Goal: Task Accomplishment & Management: Use online tool/utility

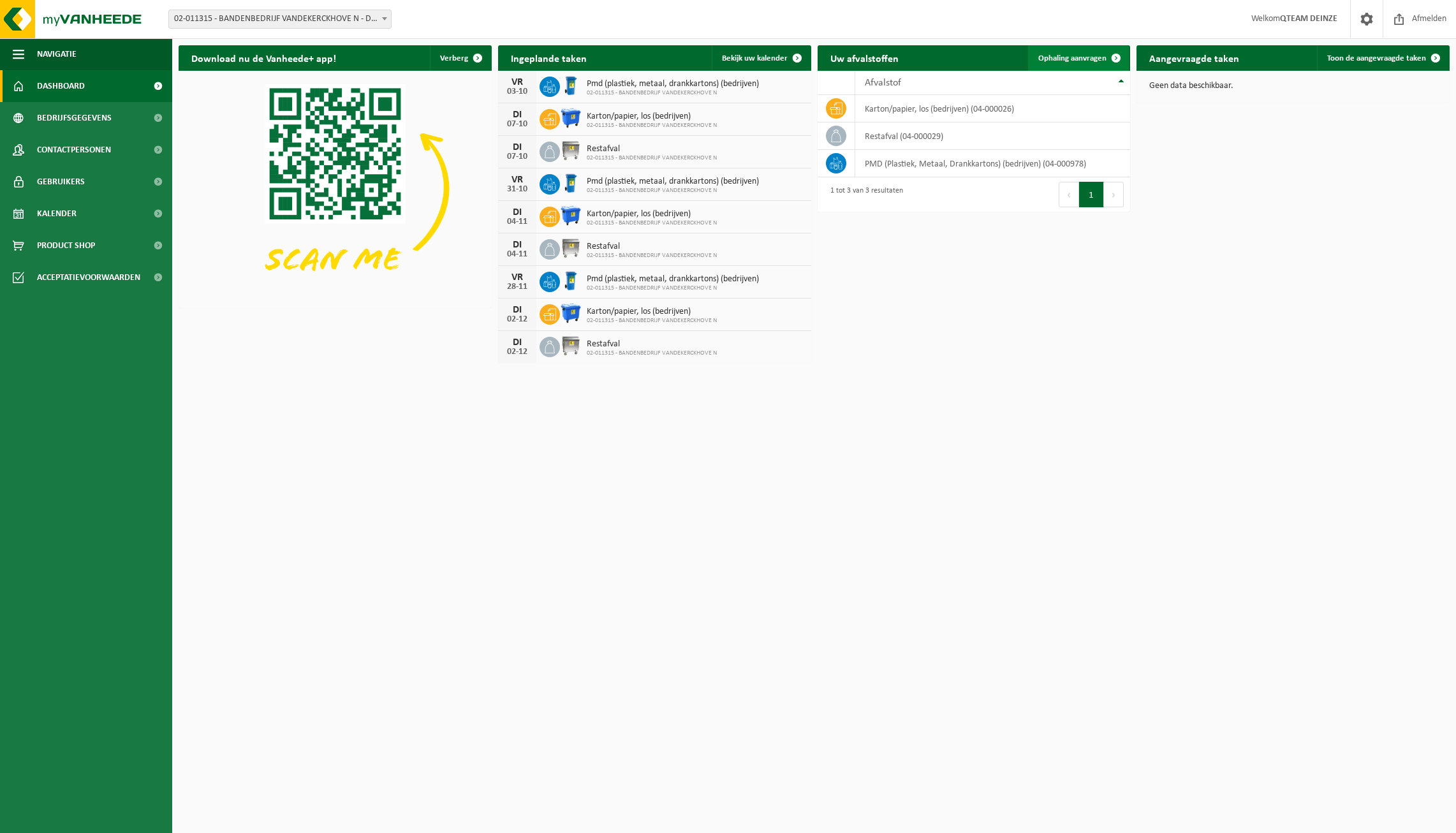
click at [1113, 54] on span at bounding box center [1116, 58] width 26 height 26
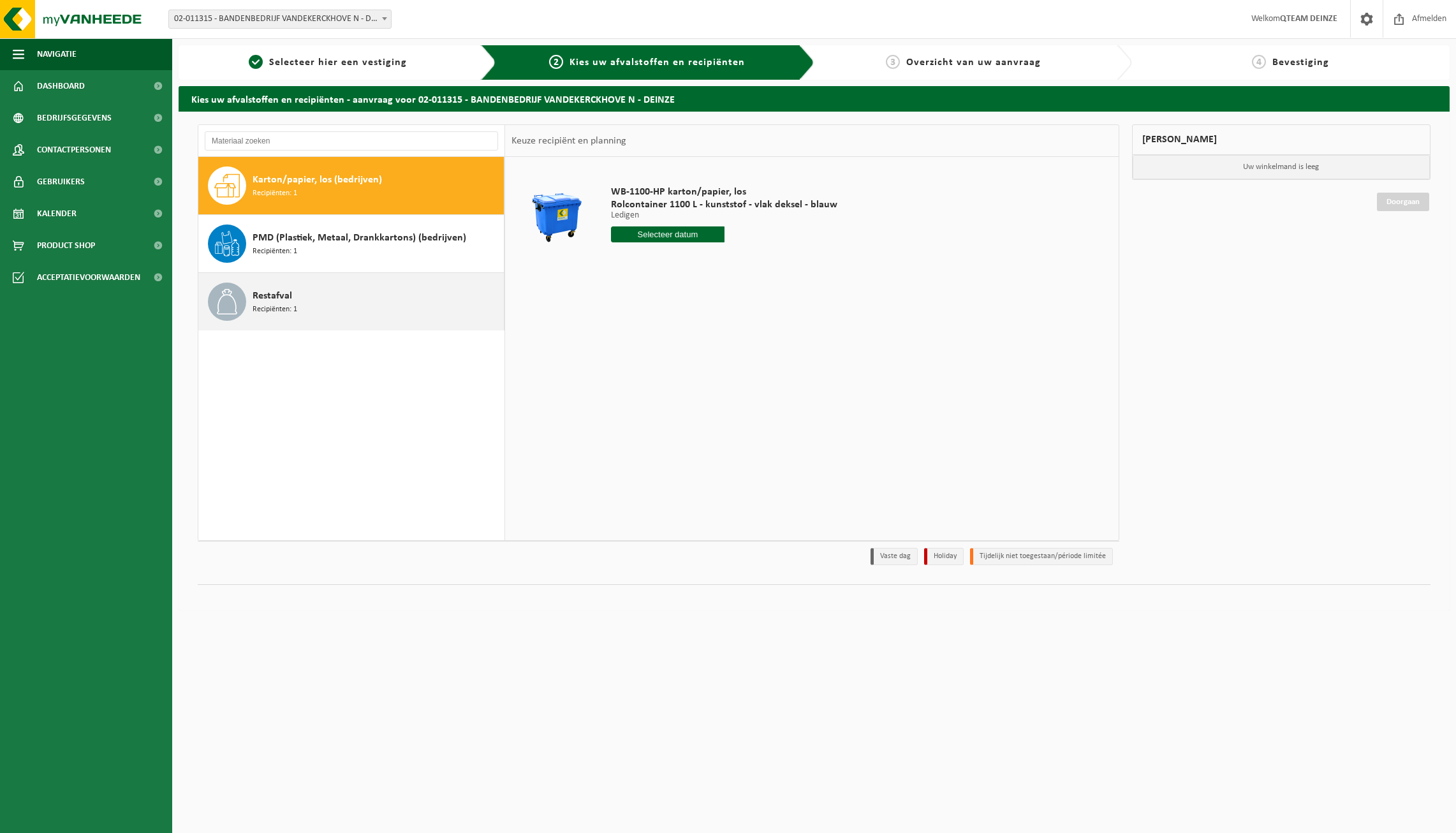
click at [265, 287] on div "Restafval Recipiënten: 1" at bounding box center [376, 301] width 248 height 39
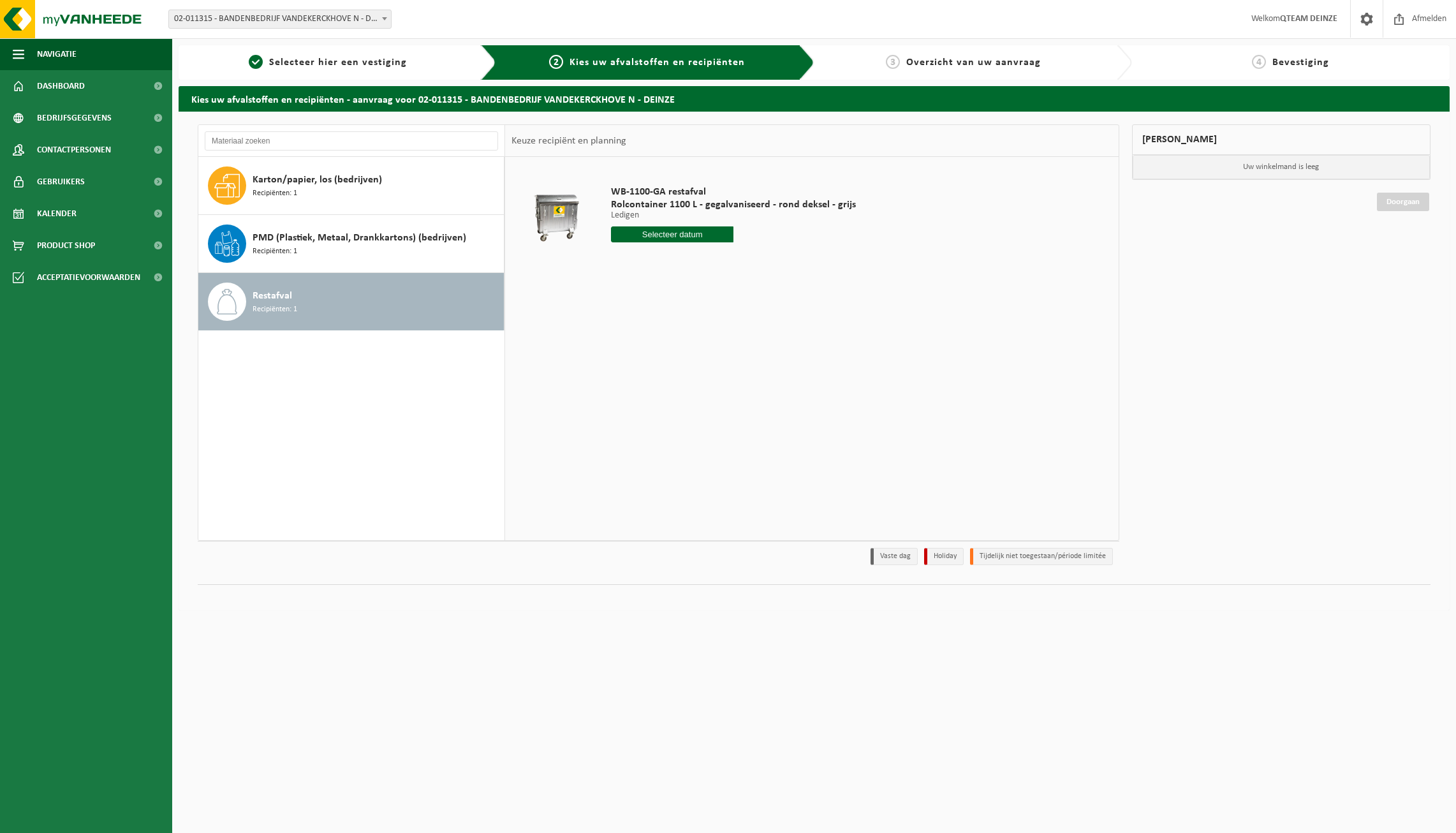
click at [660, 234] on input "text" at bounding box center [672, 234] width 123 height 16
click at [643, 386] on div "30" at bounding box center [645, 388] width 22 height 21
type input "Van 2025-09-30"
click at [658, 284] on button "In winkelmand" at bounding box center [647, 283] width 70 height 21
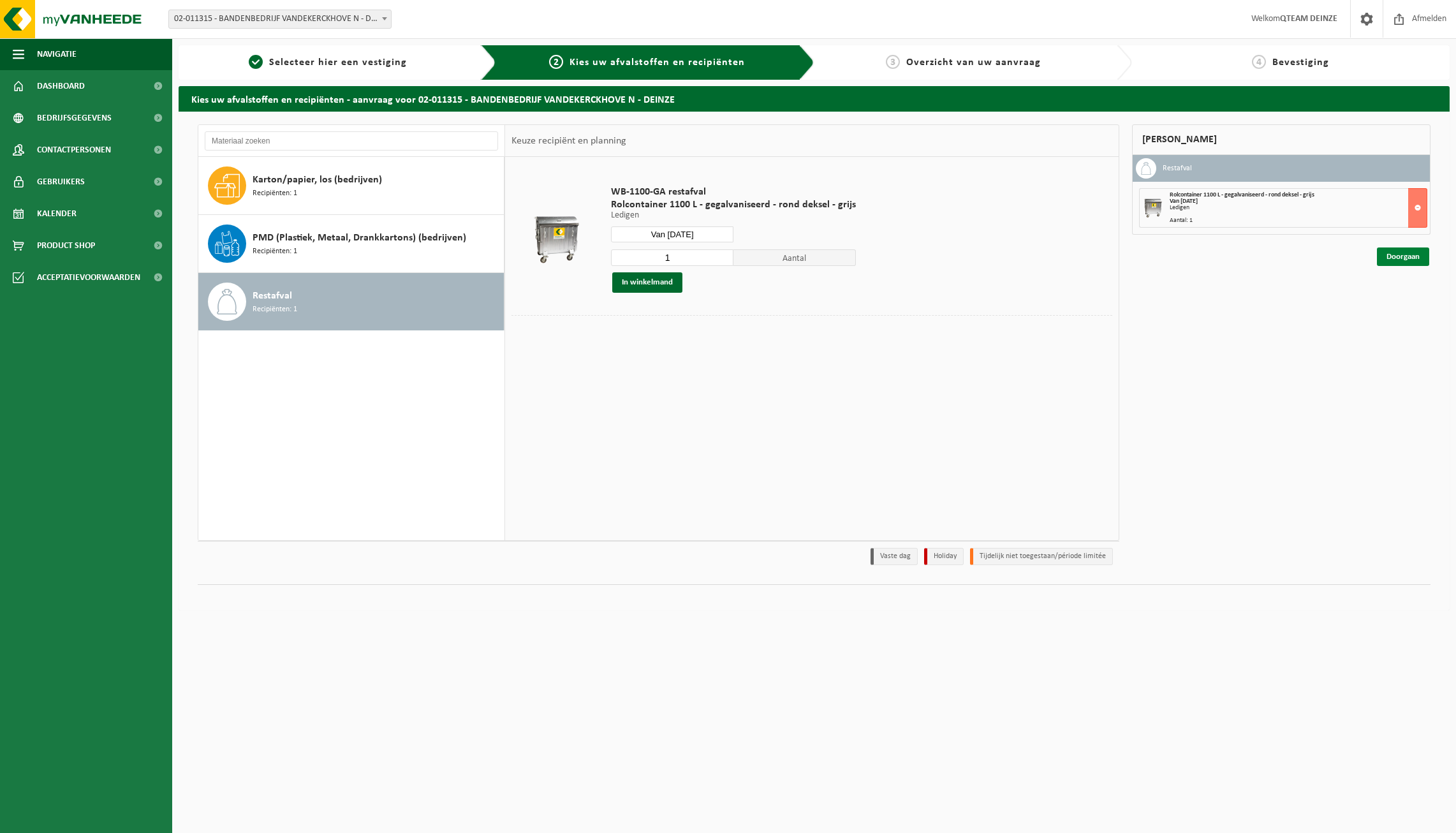
click at [1410, 256] on link "Doorgaan" at bounding box center [1403, 257] width 52 height 19
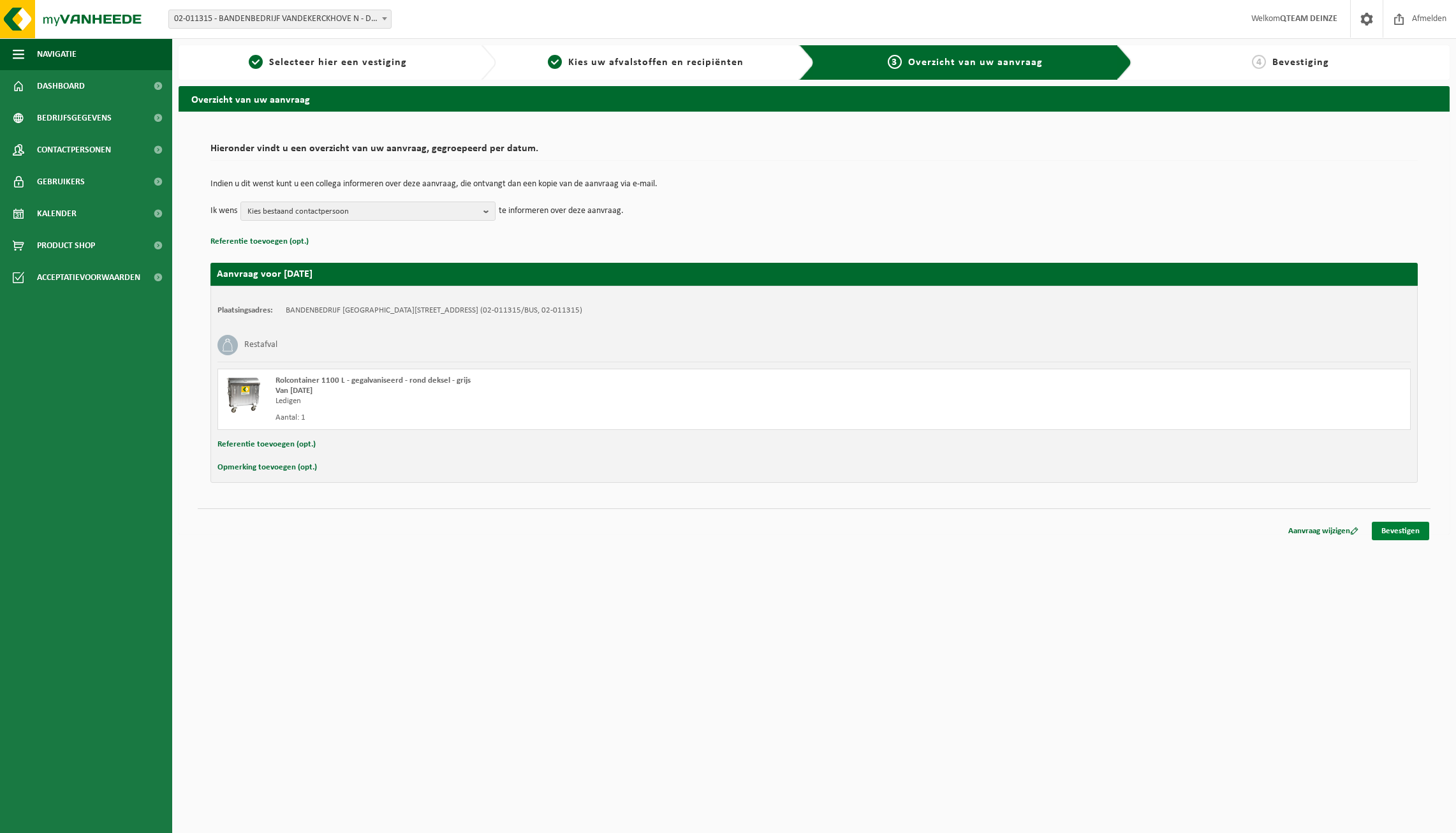
click at [1401, 534] on link "Bevestigen" at bounding box center [1400, 532] width 58 height 19
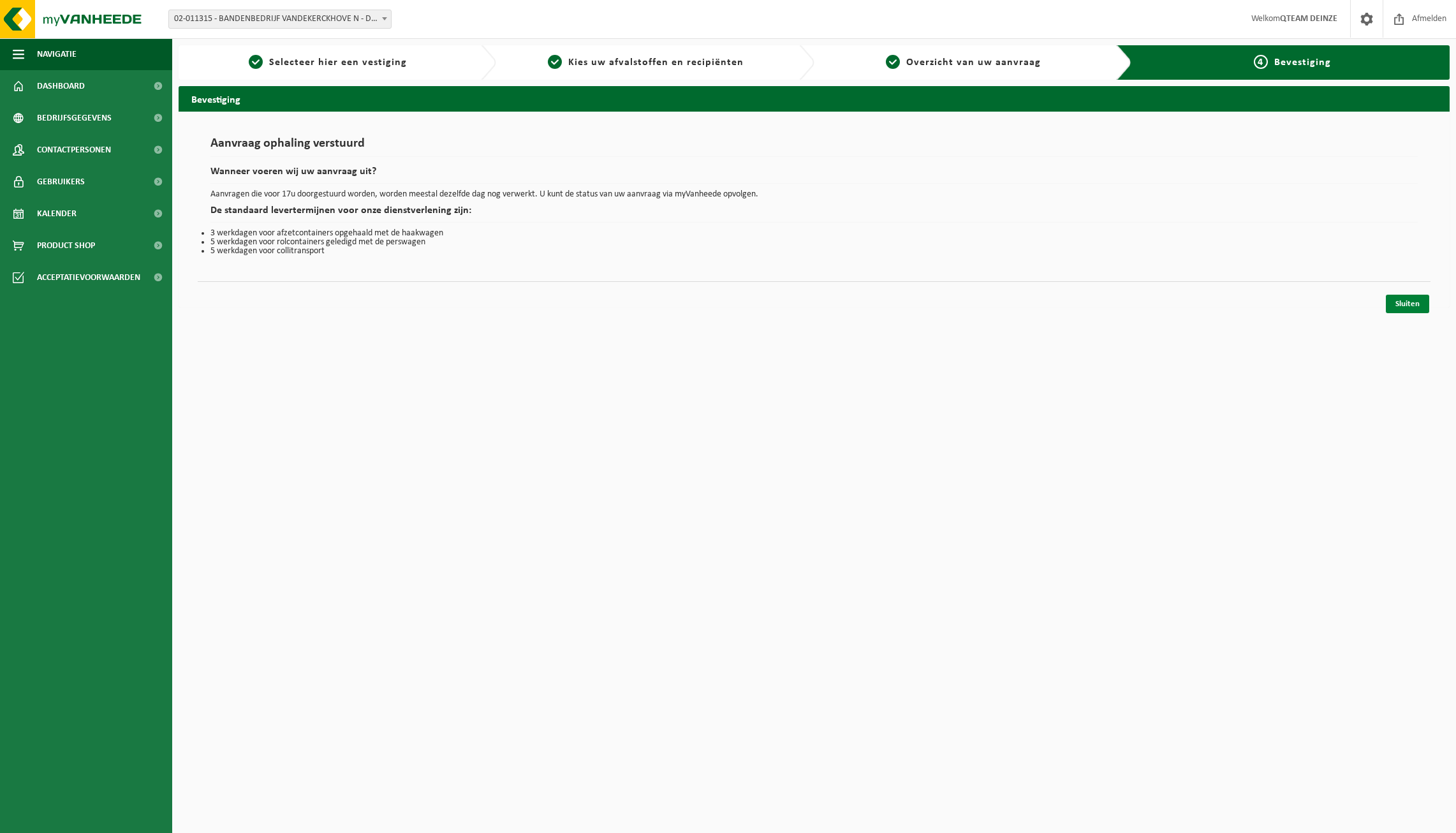
click at [1407, 307] on link "Sluiten" at bounding box center [1407, 304] width 44 height 19
